Goal: Information Seeking & Learning: Get advice/opinions

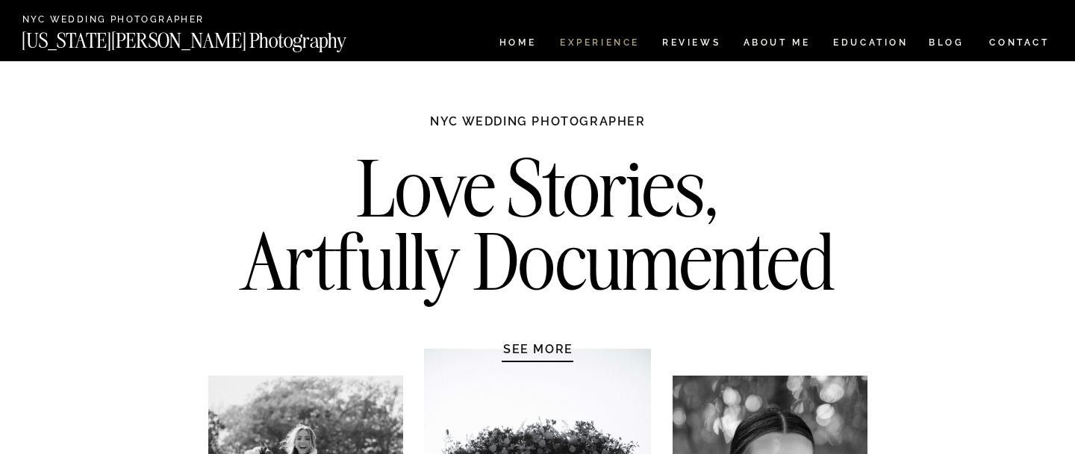
click at [608, 46] on nav "Experience" at bounding box center [599, 44] width 78 height 13
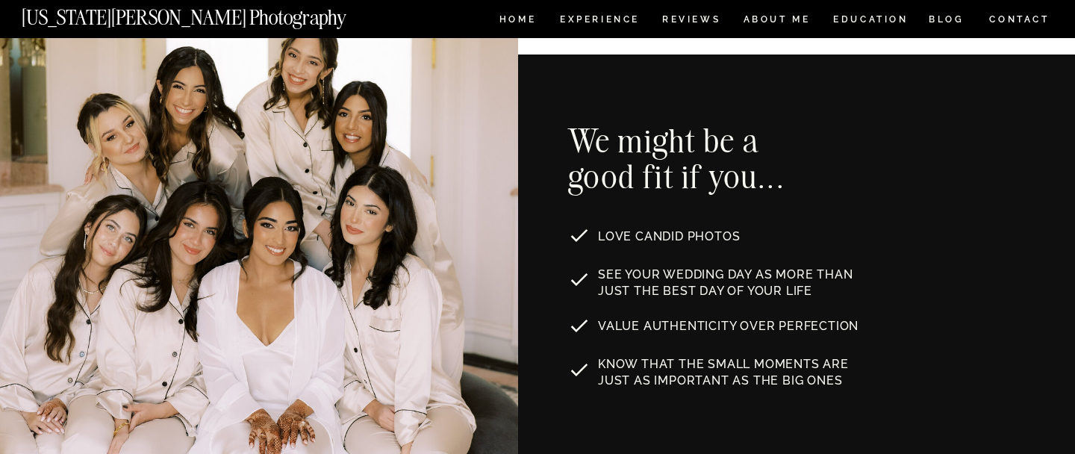
scroll to position [820, 0]
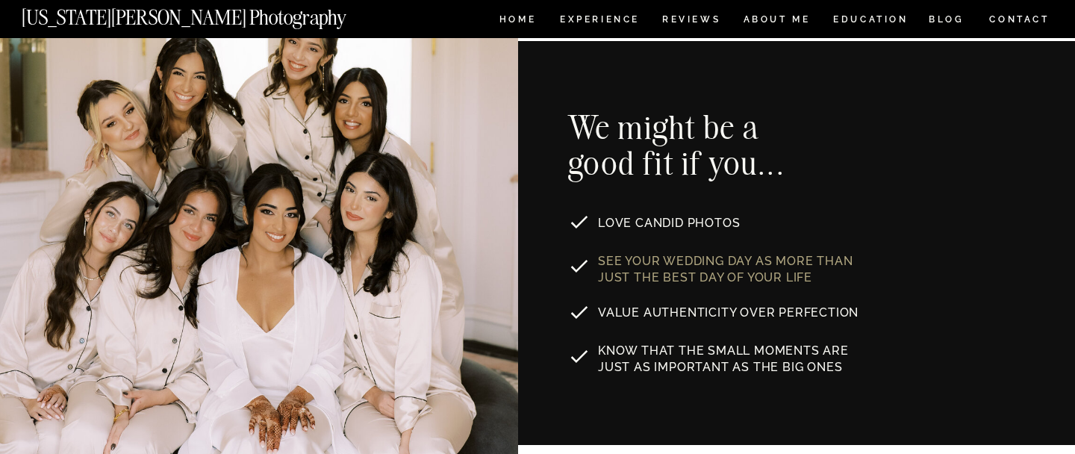
click at [614, 270] on p "See your wedding day as MORE THAN JUST the best day of your life" at bounding box center [733, 267] width 270 height 28
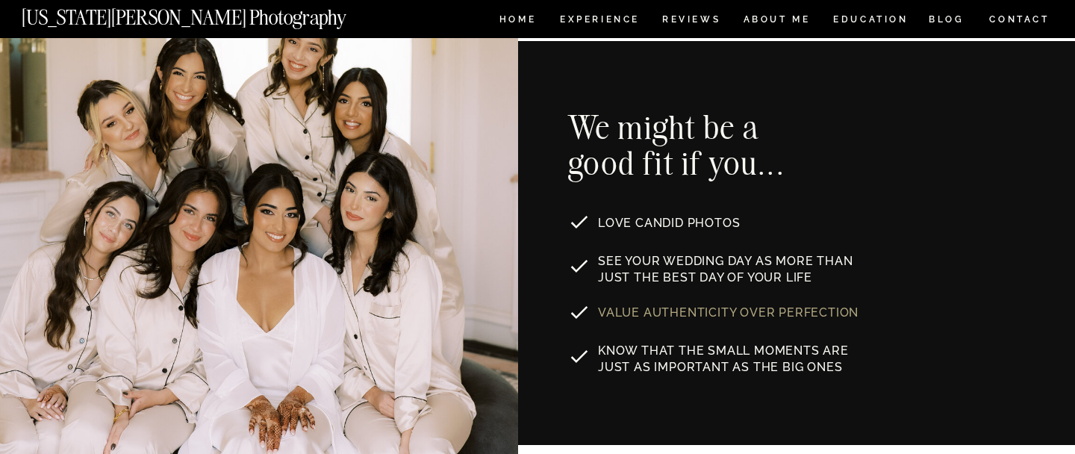
click at [622, 312] on p "Value authenticity over perfection" at bounding box center [730, 311] width 264 height 12
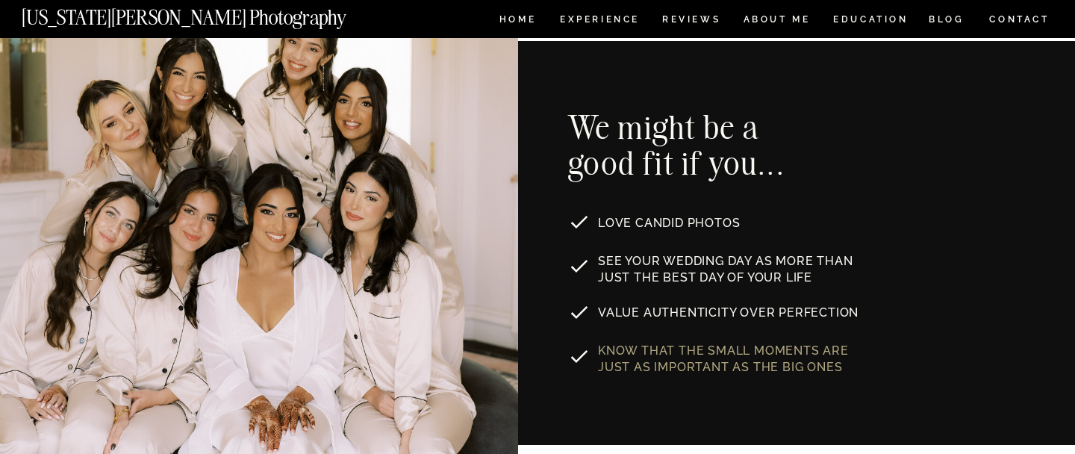
drag, startPoint x: 600, startPoint y: 260, endPoint x: 812, endPoint y: 367, distance: 238.1
click at [812, 367] on div "Know that the small moments are just as important as the big ones See your wedd…" at bounding box center [538, 243] width 896 height 404
click at [812, 367] on p "Know that the small moments are just as important as the big ones" at bounding box center [740, 357] width 284 height 29
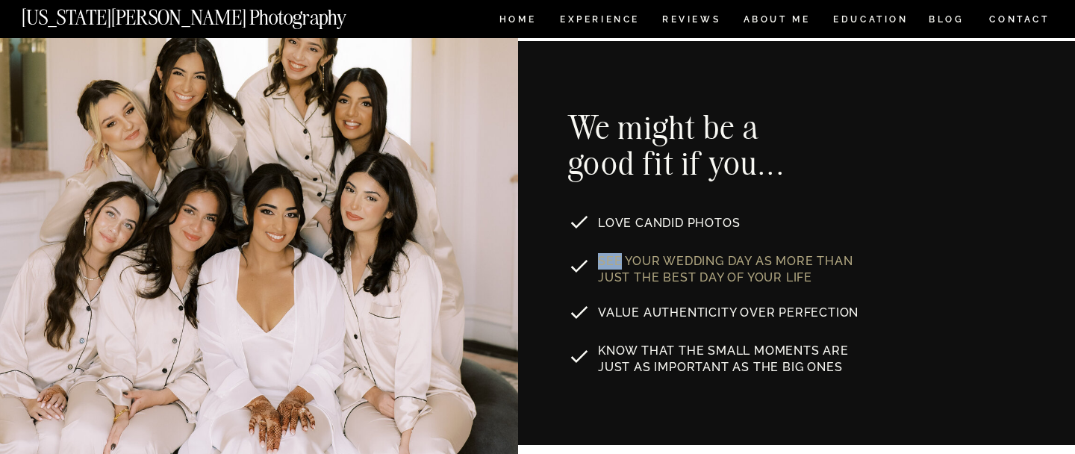
drag, startPoint x: 812, startPoint y: 367, endPoint x: 605, endPoint y: 263, distance: 232.1
click at [605, 263] on div "Know that the small moments are just as important as the big ones See your wedd…" at bounding box center [538, 243] width 896 height 404
click at [605, 263] on p "See your wedding day as MORE THAN JUST the best day of your life" at bounding box center [733, 267] width 270 height 28
drag, startPoint x: 602, startPoint y: 263, endPoint x: 801, endPoint y: 282, distance: 200.2
click at [801, 282] on p "See your wedding day as MORE THAN JUST the best day of your life" at bounding box center [733, 267] width 270 height 28
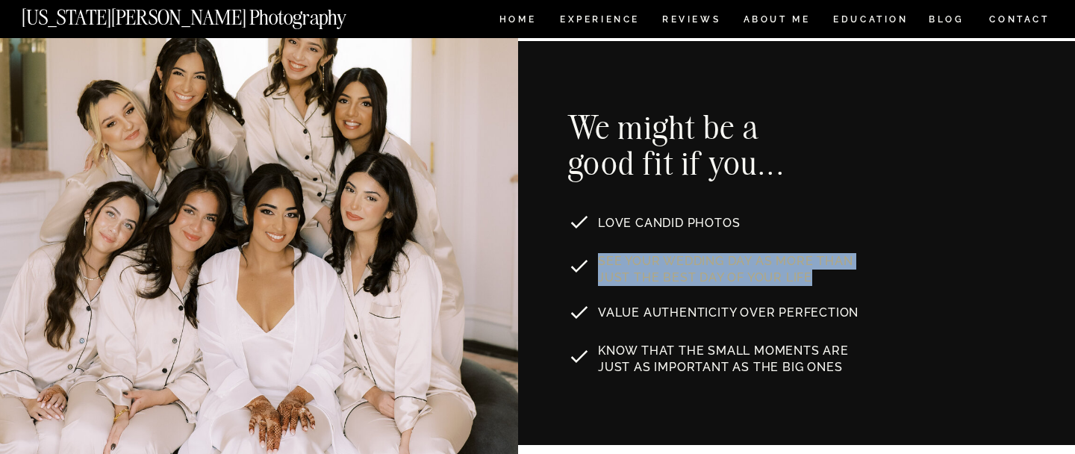
drag, startPoint x: 812, startPoint y: 280, endPoint x: 600, endPoint y: 261, distance: 213.7
click at [600, 261] on p "See your wedding day as MORE THAN JUST the best day of your life" at bounding box center [733, 267] width 270 height 28
copy p "See your wedding day as MORE THAN JUST the best day of your life"
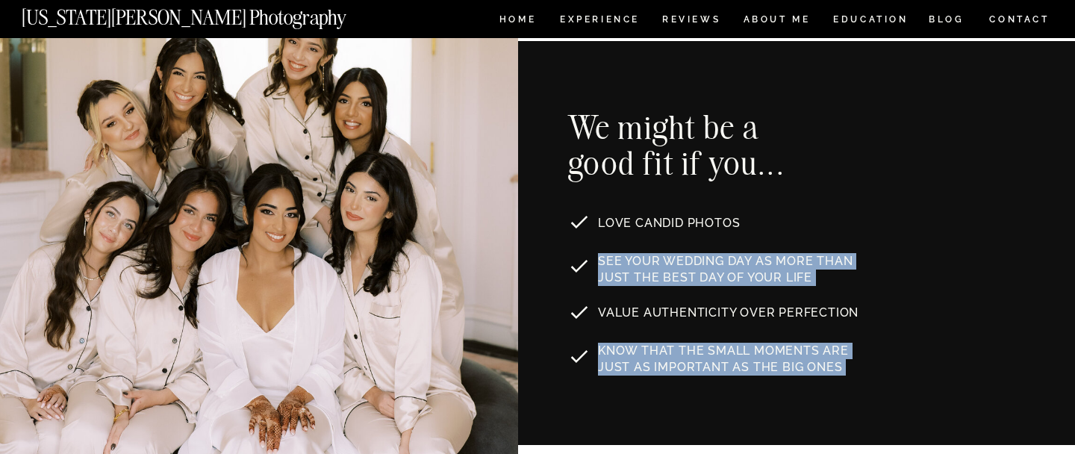
drag, startPoint x: 598, startPoint y: 315, endPoint x: 862, endPoint y: 315, distance: 263.6
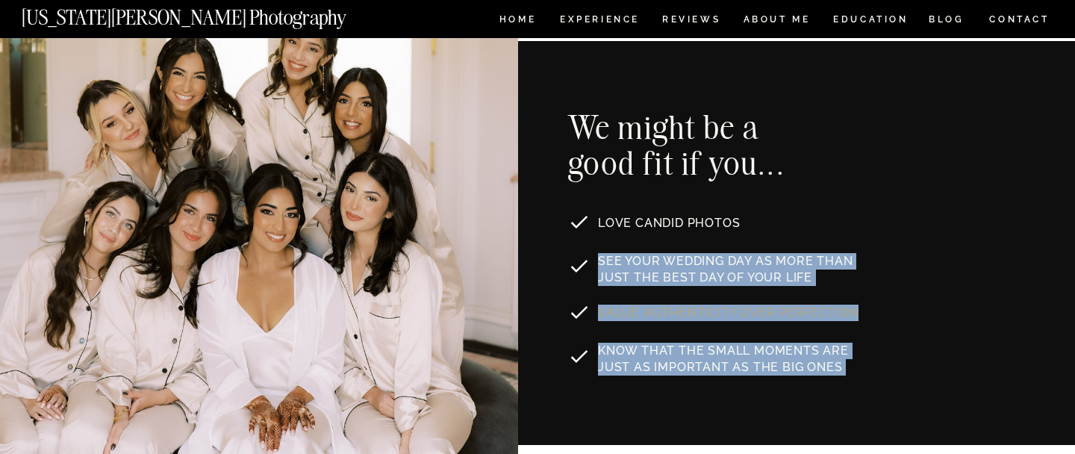
drag, startPoint x: 870, startPoint y: 314, endPoint x: 858, endPoint y: 306, distance: 14.5
copy div "Know that the small moments are just as important as the big ones See your wedd…"
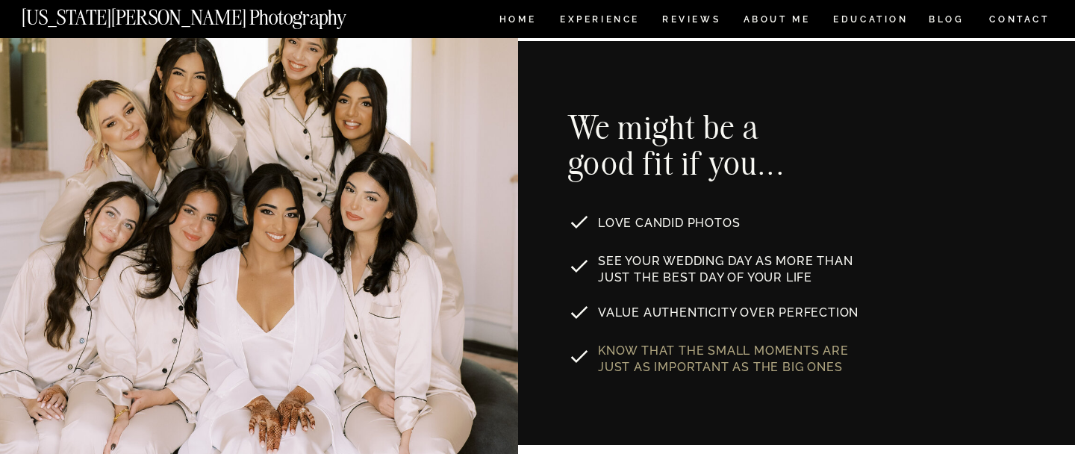
click at [644, 372] on p "Know that the small moments are just as important as the big ones" at bounding box center [740, 357] width 284 height 29
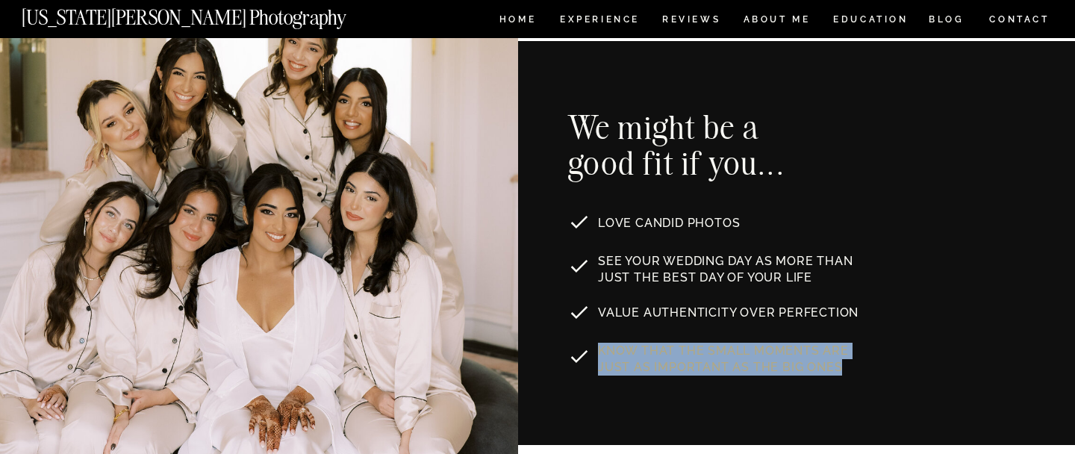
drag, startPoint x: 815, startPoint y: 366, endPoint x: 600, endPoint y: 358, distance: 215.2
click at [600, 358] on p "Know that the small moments are just as important as the big ones" at bounding box center [740, 357] width 284 height 29
copy p "Know that the small moments are just as important as the big ones"
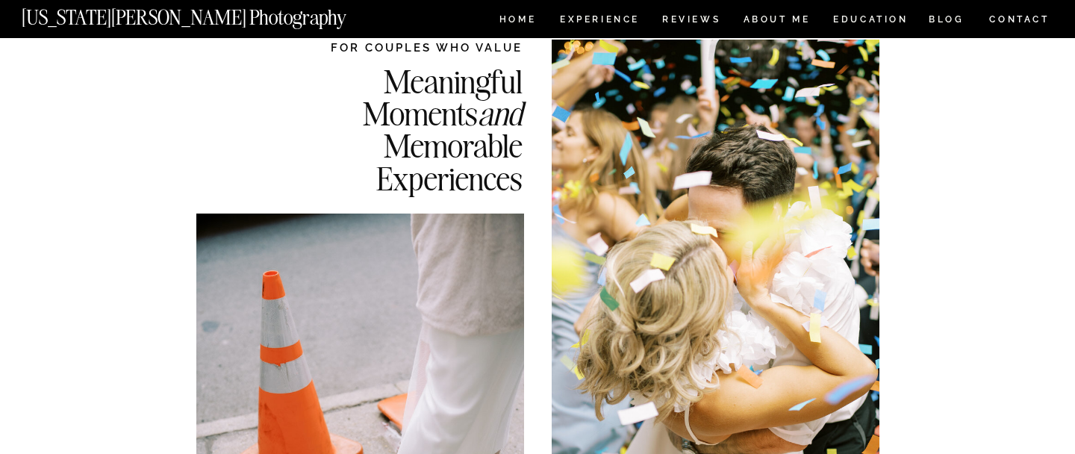
scroll to position [0, 0]
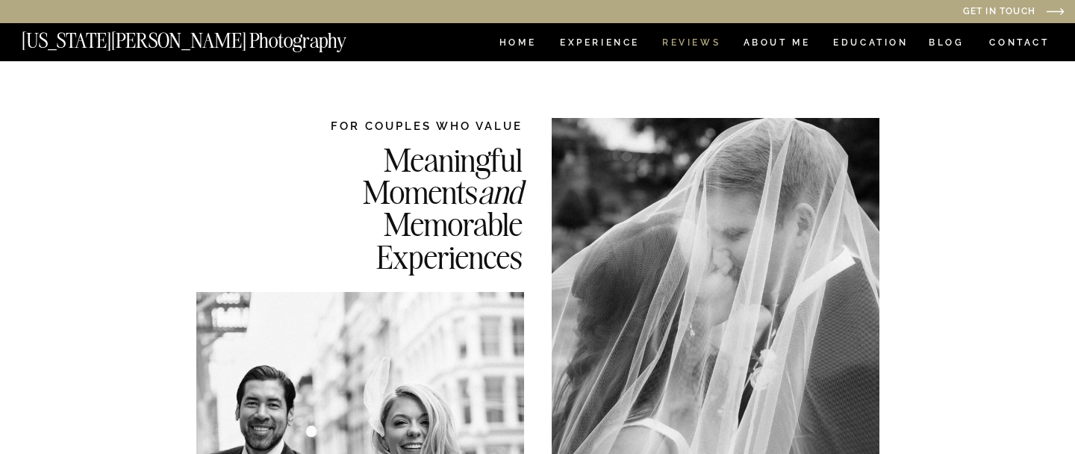
click at [703, 46] on nav "REVIEWS" at bounding box center [690, 44] width 56 height 13
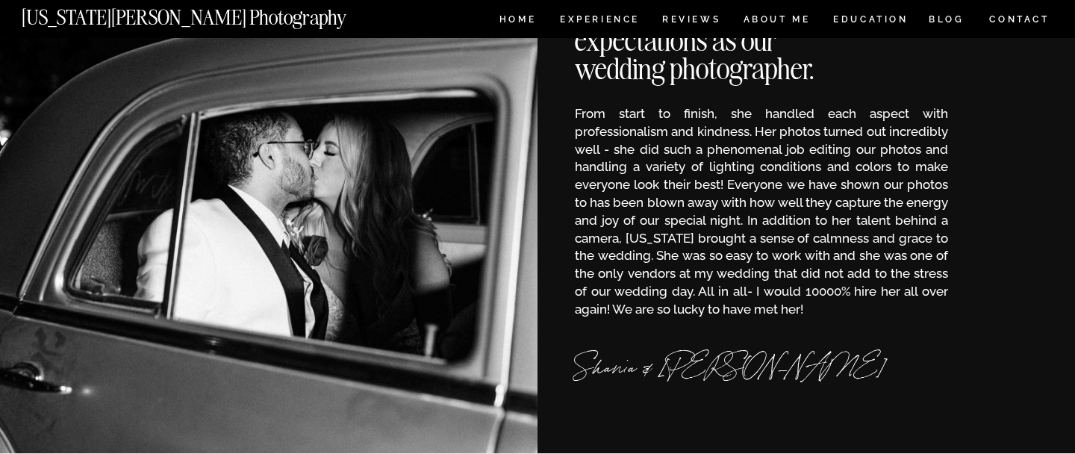
scroll to position [335, 0]
